Goal: Information Seeking & Learning: Find specific fact

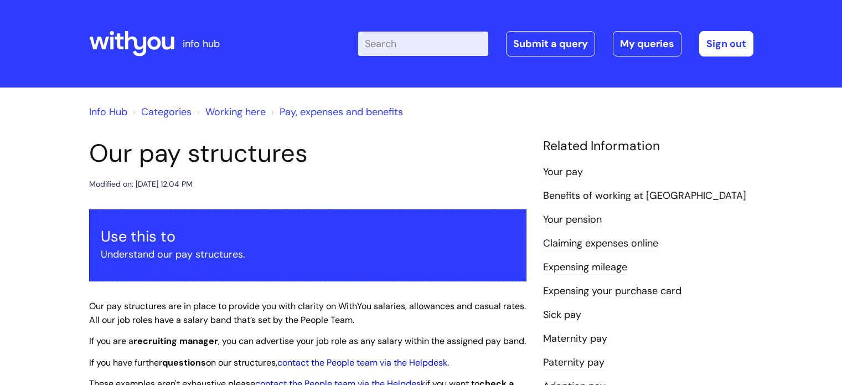
scroll to position [946, 0]
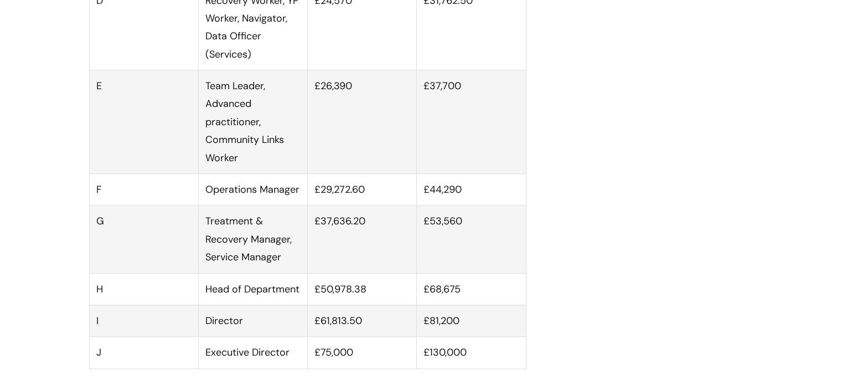
scroll to position [262, 0]
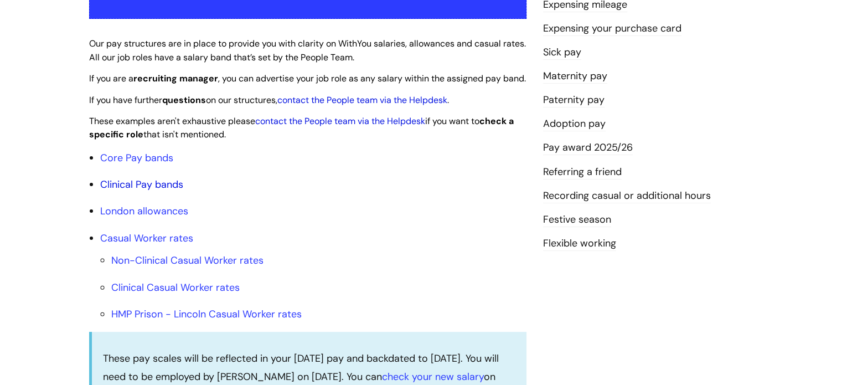
click at [152, 191] on link "Clinical Pay bands" at bounding box center [141, 184] width 83 height 13
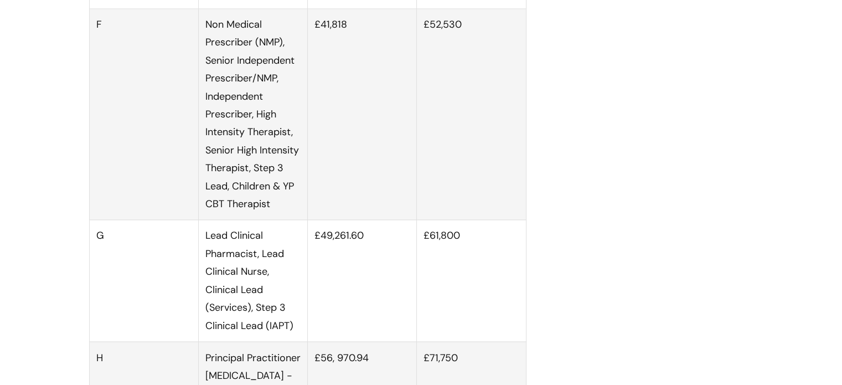
scroll to position [1788, 0]
click at [282, 282] on td "Lead Clinical Pharmacist, Lead Clinical Nurse, Clinical Lead (Services), Step 3…" at bounding box center [252, 279] width 109 height 121
click at [323, 269] on td "£49,261.60" at bounding box center [362, 279] width 109 height 121
click at [338, 248] on td "£49,261.60" at bounding box center [362, 279] width 109 height 121
click at [337, 245] on td "£49,261.60" at bounding box center [362, 279] width 109 height 121
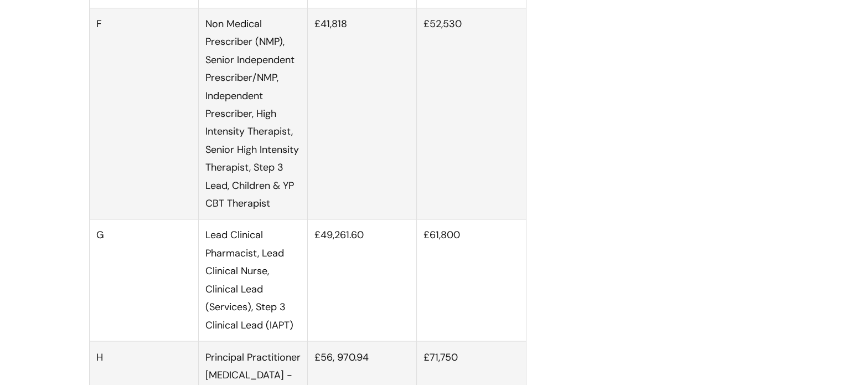
click at [339, 245] on td "£49,261.60" at bounding box center [362, 279] width 109 height 121
click at [331, 245] on td "£49,261.60" at bounding box center [362, 279] width 109 height 121
click at [351, 246] on td "£49,261.60" at bounding box center [362, 279] width 109 height 121
click at [363, 248] on td "£49,261.60" at bounding box center [362, 279] width 109 height 121
click at [331, 244] on td "£49,261.60" at bounding box center [362, 279] width 109 height 121
